Goal: Navigation & Orientation: Find specific page/section

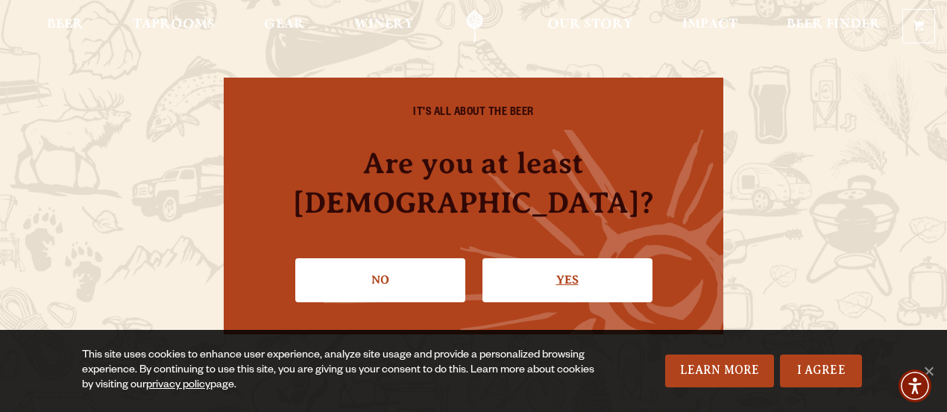
click at [552, 276] on link "Yes" at bounding box center [567, 279] width 170 height 43
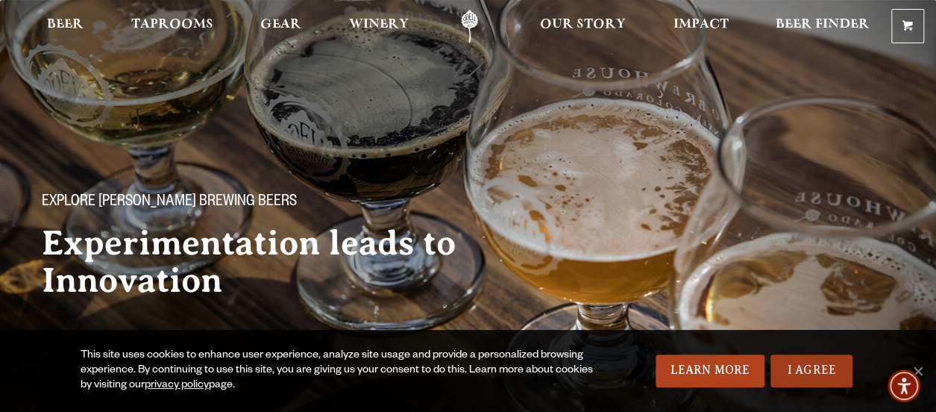
click at [813, 365] on link "I Agree" at bounding box center [811, 370] width 82 height 33
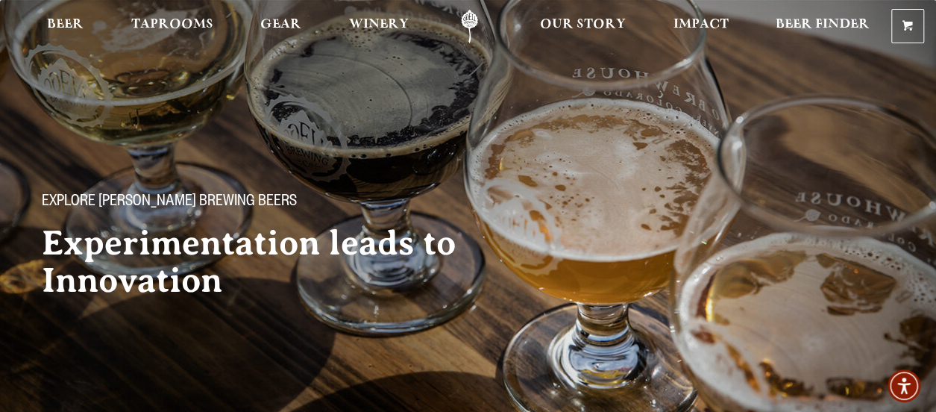
click at [186, 4] on div at bounding box center [468, 26] width 936 height 52
click at [180, 13] on link "Taprooms" at bounding box center [172, 27] width 101 height 34
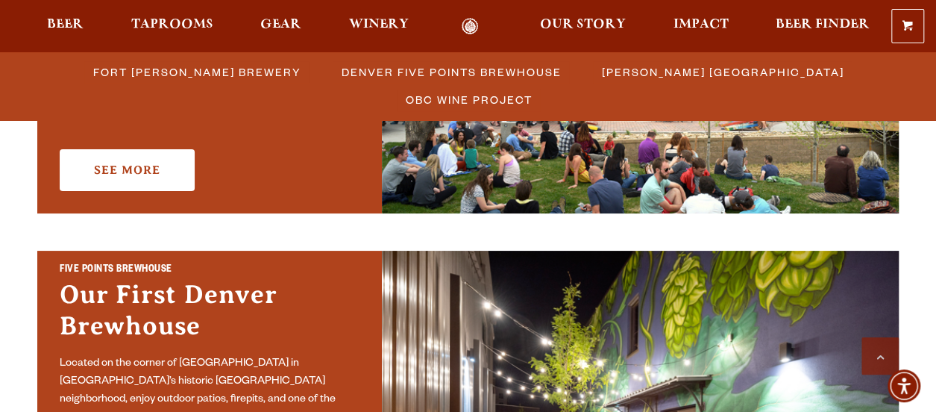
scroll to position [640, 0]
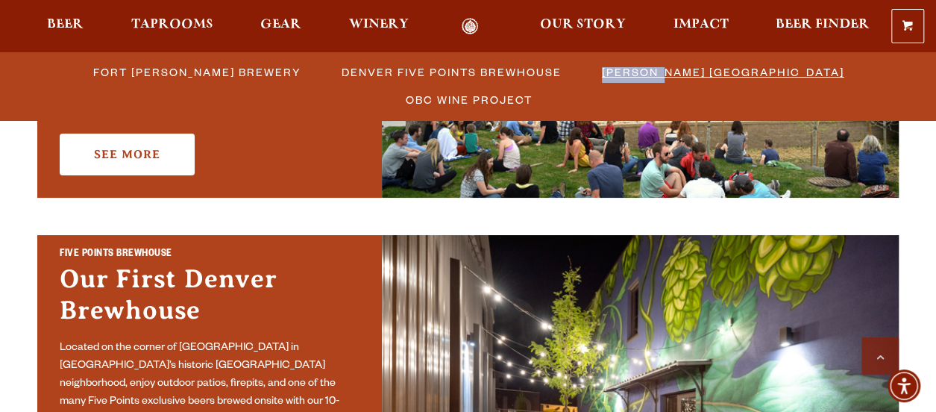
click at [581, 63] on li "[PERSON_NAME] [GEOGRAPHIC_DATA]" at bounding box center [722, 72] width 283 height 28
click at [602, 66] on span "[PERSON_NAME] [GEOGRAPHIC_DATA]" at bounding box center [723, 72] width 242 height 22
click at [204, 16] on div "0 Shopping Cart No products in the cart. Beer Taprooms Gear Winery Our Story Im…" at bounding box center [468, 26] width 936 height 34
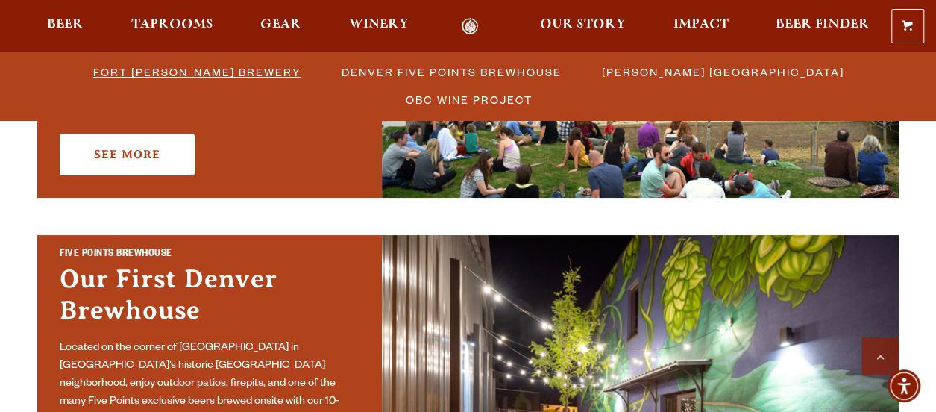
click at [131, 84] on li "Fort Collins Brewery" at bounding box center [196, 72] width 248 height 28
click at [138, 72] on span "Fort Collins Brewery" at bounding box center [197, 72] width 208 height 22
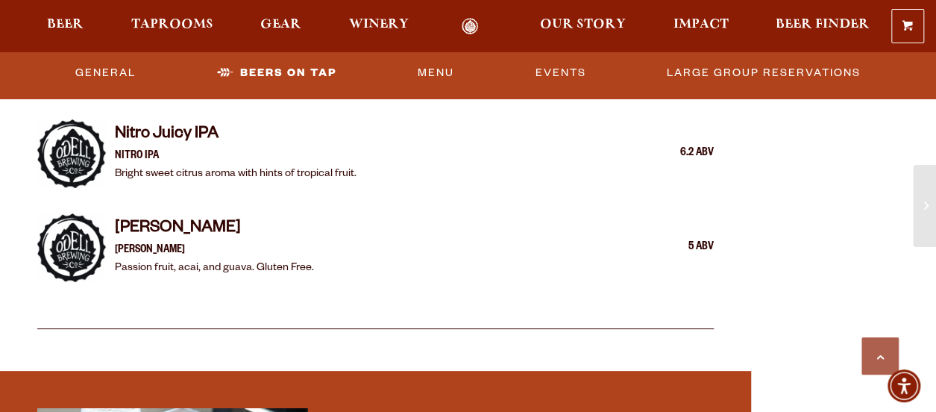
scroll to position [2699, 0]
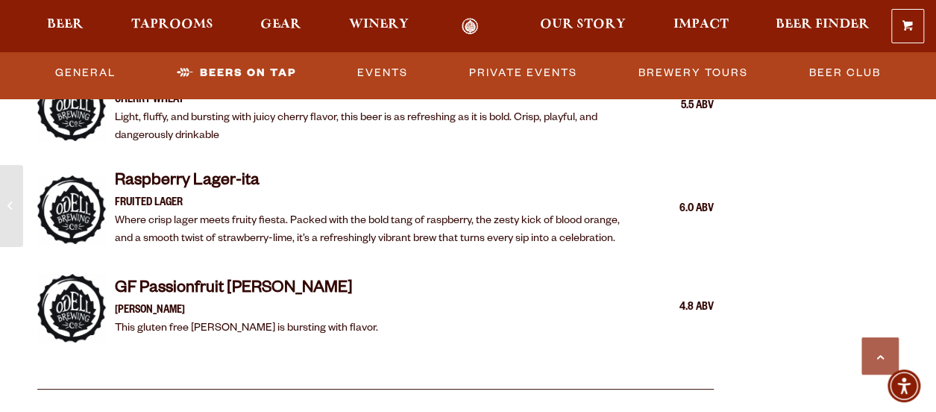
scroll to position [3145, 0]
click at [400, 295] on div "GF Passionfruit Seltzer GF Seltzer This gluten free seltzer is bursting with fl…" at bounding box center [414, 308] width 599 height 60
